Goal: Transaction & Acquisition: Book appointment/travel/reservation

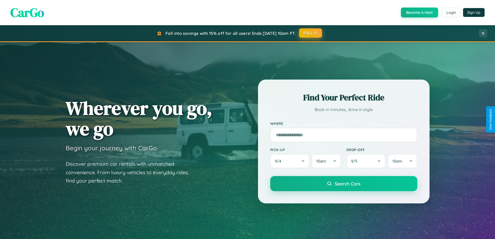
click at [311, 33] on button "FALL15" at bounding box center [310, 32] width 23 height 9
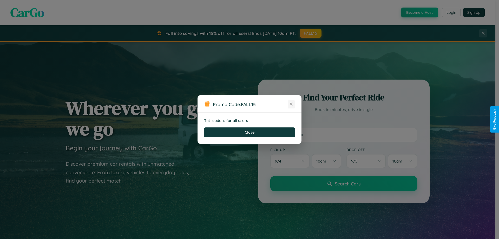
click at [291, 104] on icon at bounding box center [291, 103] width 5 height 5
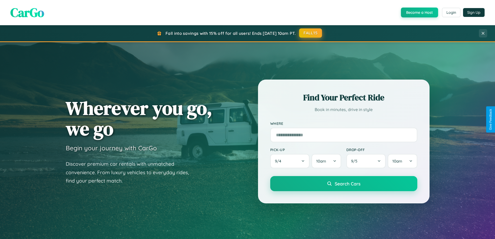
click at [311, 33] on button "FALL15" at bounding box center [310, 32] width 23 height 9
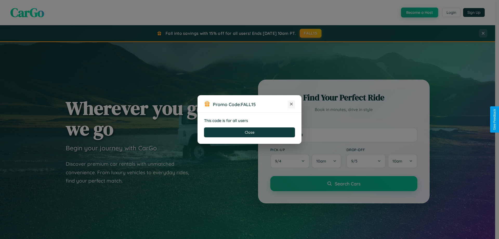
click at [291, 104] on icon at bounding box center [291, 103] width 5 height 5
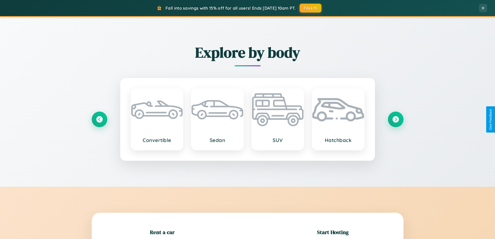
scroll to position [112, 0]
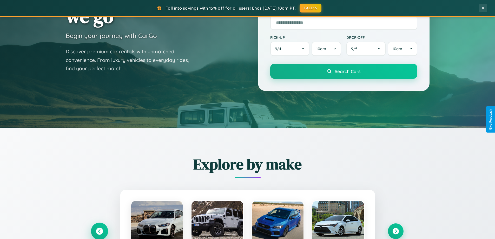
click at [99, 231] on icon at bounding box center [99, 231] width 7 height 7
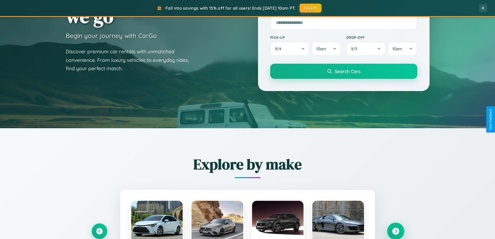
click at [395, 231] on icon at bounding box center [395, 231] width 7 height 7
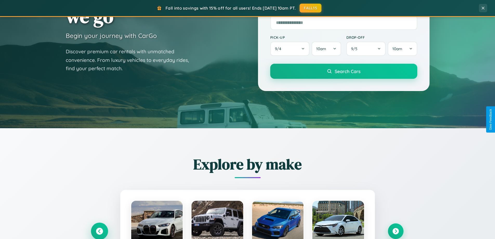
click at [99, 231] on icon at bounding box center [99, 231] width 7 height 7
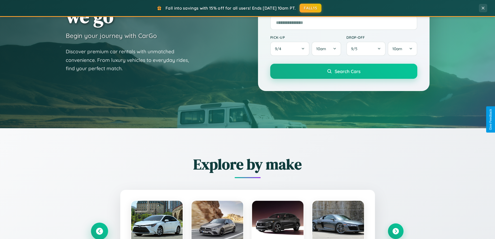
click at [99, 230] on icon at bounding box center [99, 231] width 9 height 9
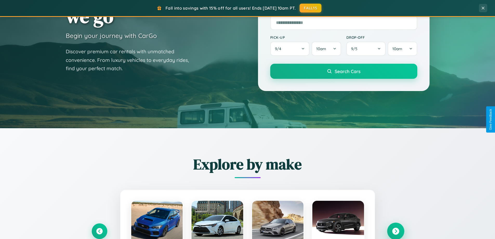
click at [395, 231] on icon at bounding box center [395, 231] width 7 height 7
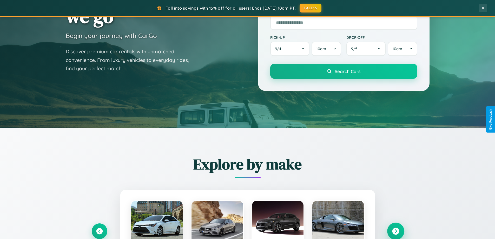
scroll to position [835, 0]
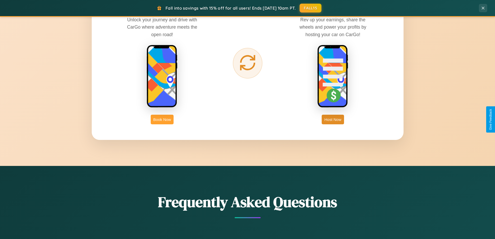
click at [162, 119] on button "Book Now" at bounding box center [162, 120] width 23 height 10
